Goal: Check status

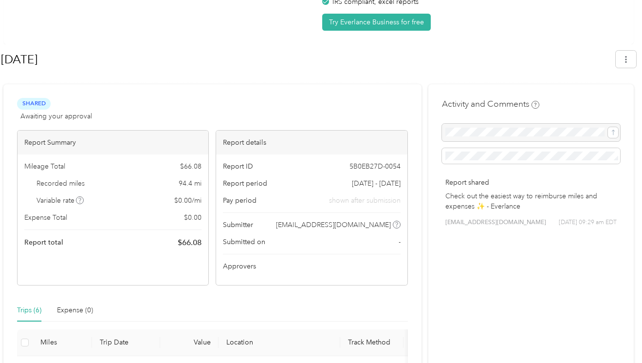
scroll to position [96, 0]
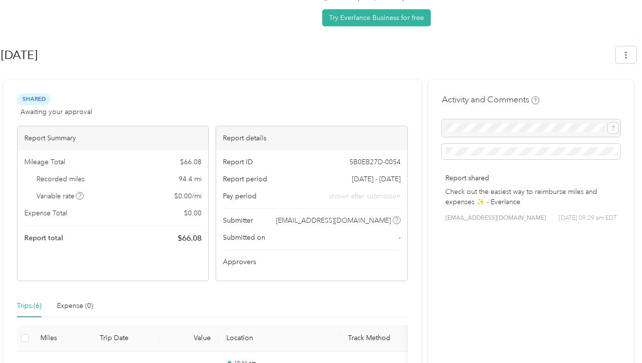
scroll to position [106, 0]
